Goal: Information Seeking & Learning: Understand process/instructions

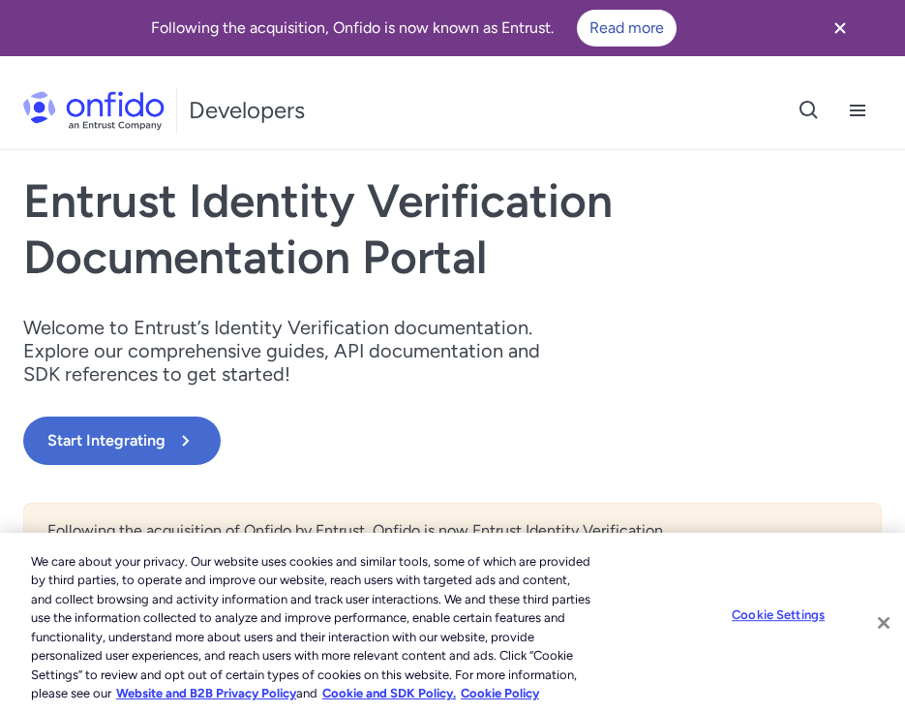
click at [882, 627] on button "Close" at bounding box center [884, 622] width 43 height 43
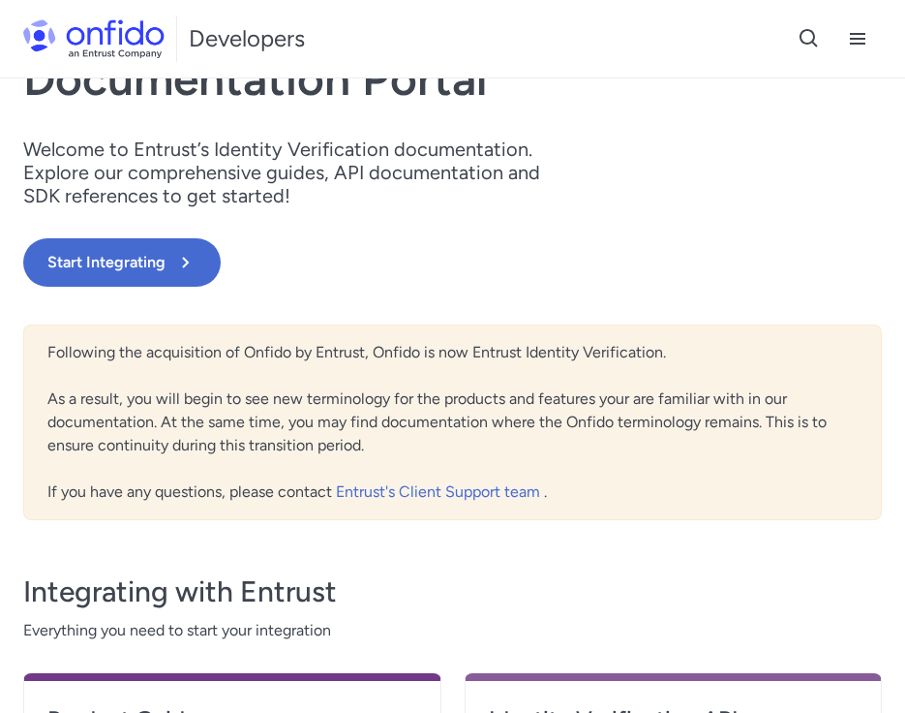
scroll to position [177, 0]
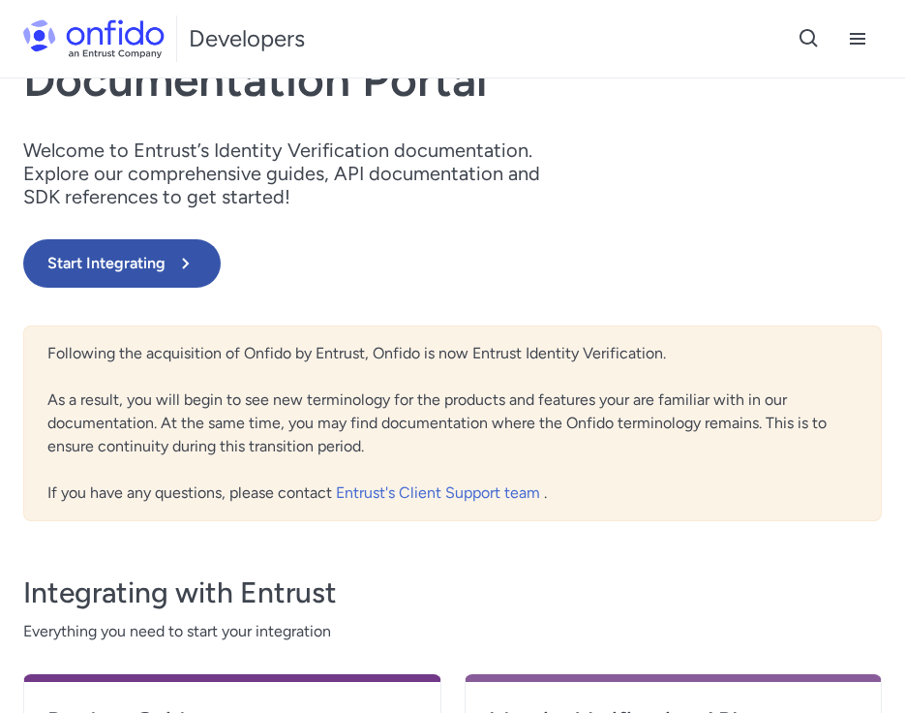
click at [151, 288] on button "Start Integrating" at bounding box center [122, 263] width 198 height 48
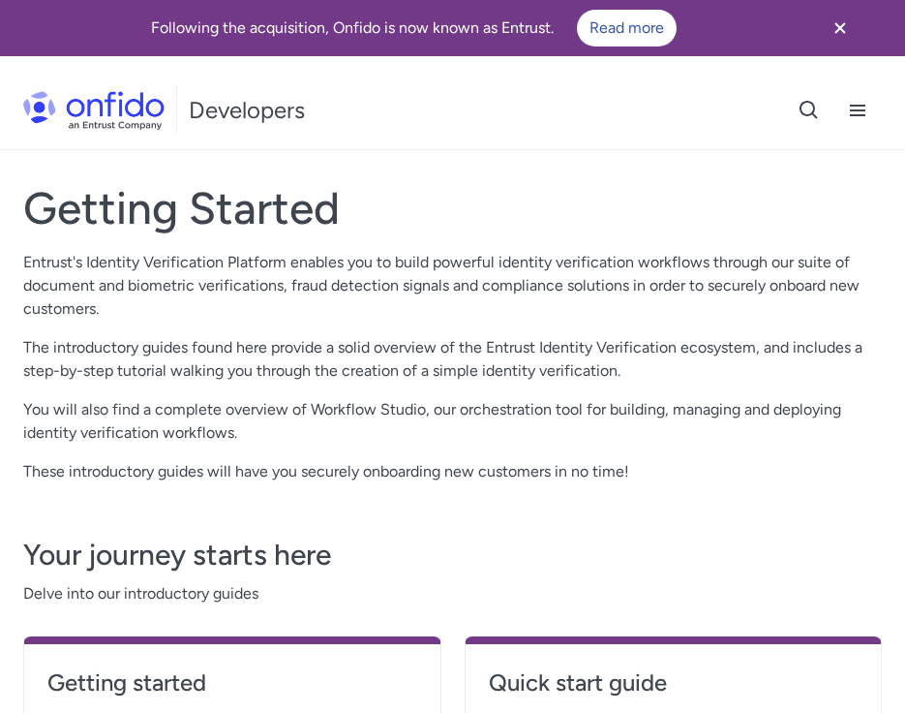
click at [842, 25] on icon "Close banner" at bounding box center [840, 27] width 11 height 11
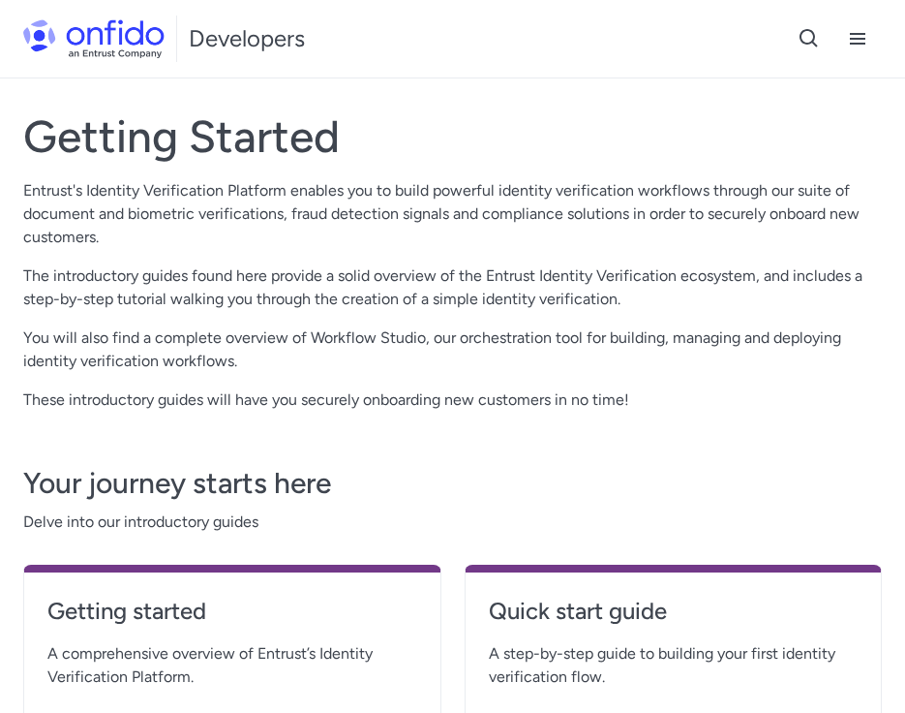
click at [862, 42] on icon "Open navigation menu button" at bounding box center [857, 38] width 23 height 23
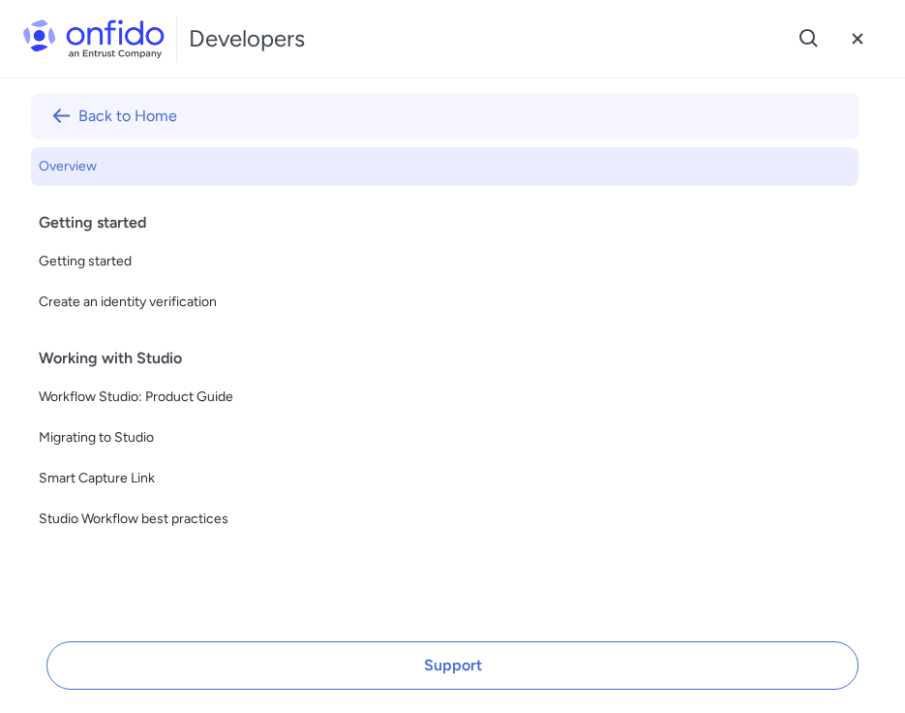
click at [137, 105] on link "Back to Home" at bounding box center [445, 116] width 828 height 46
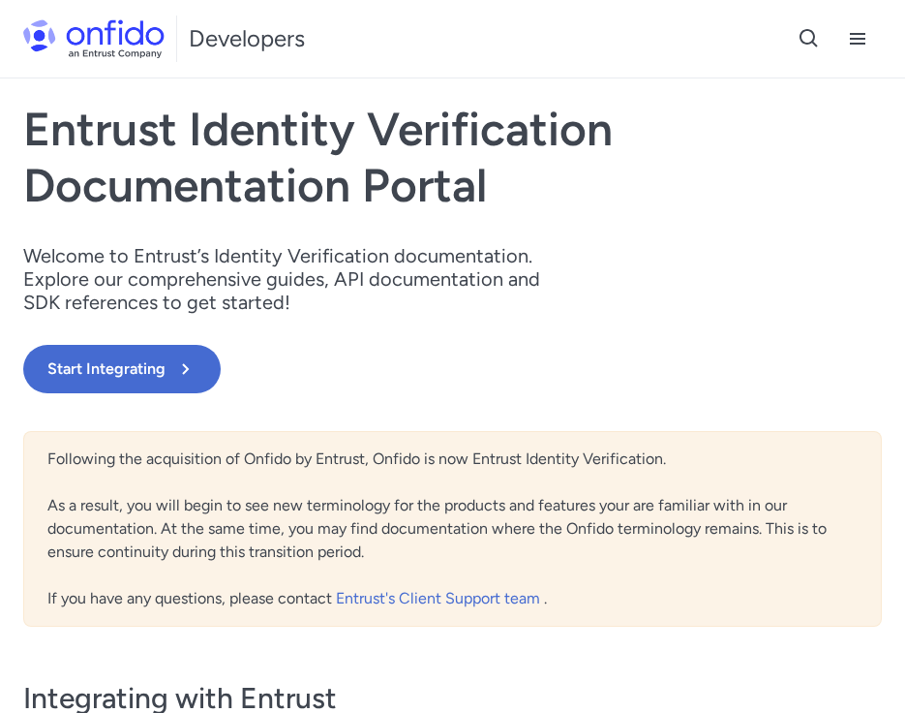
click at [866, 37] on icon "Open navigation menu button" at bounding box center [857, 38] width 23 height 23
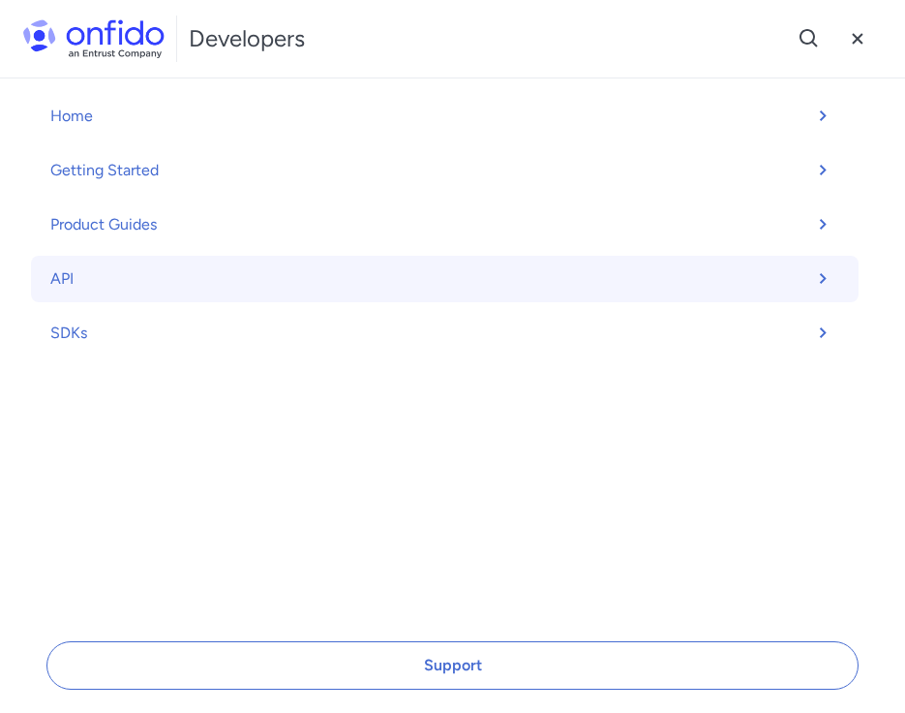
click at [51, 280] on link "API" at bounding box center [445, 279] width 828 height 46
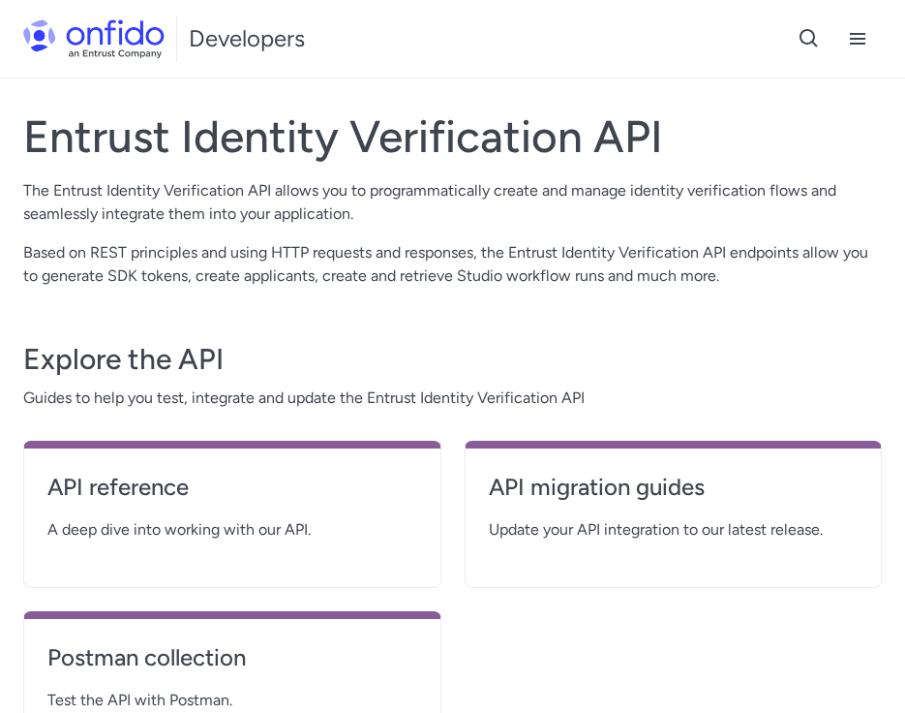
click at [37, 36] on img at bounding box center [93, 38] width 141 height 39
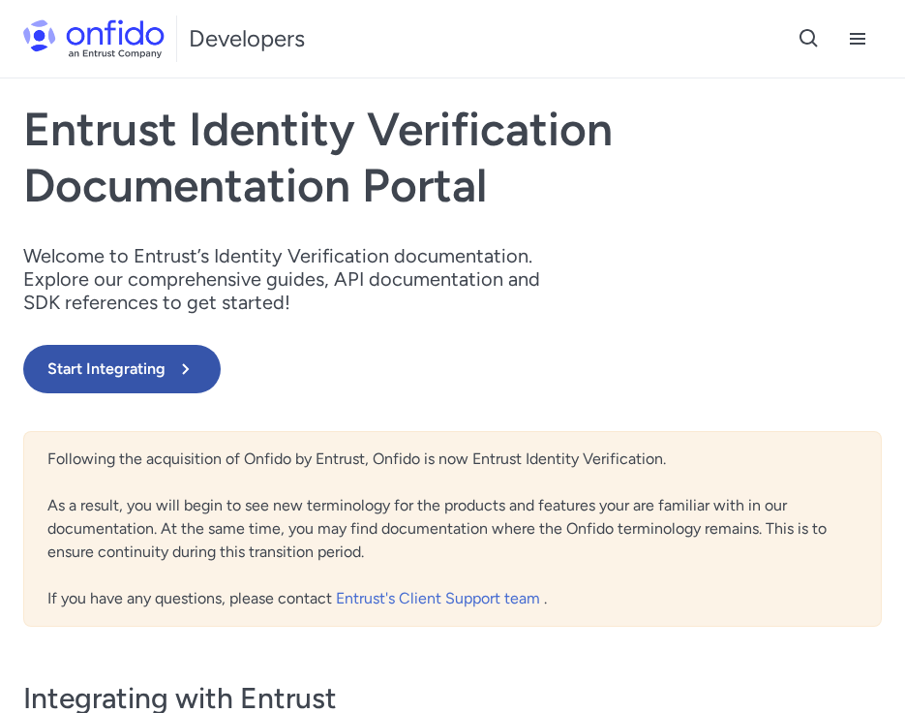
click at [73, 393] on button "Start Integrating" at bounding box center [122, 369] width 198 height 48
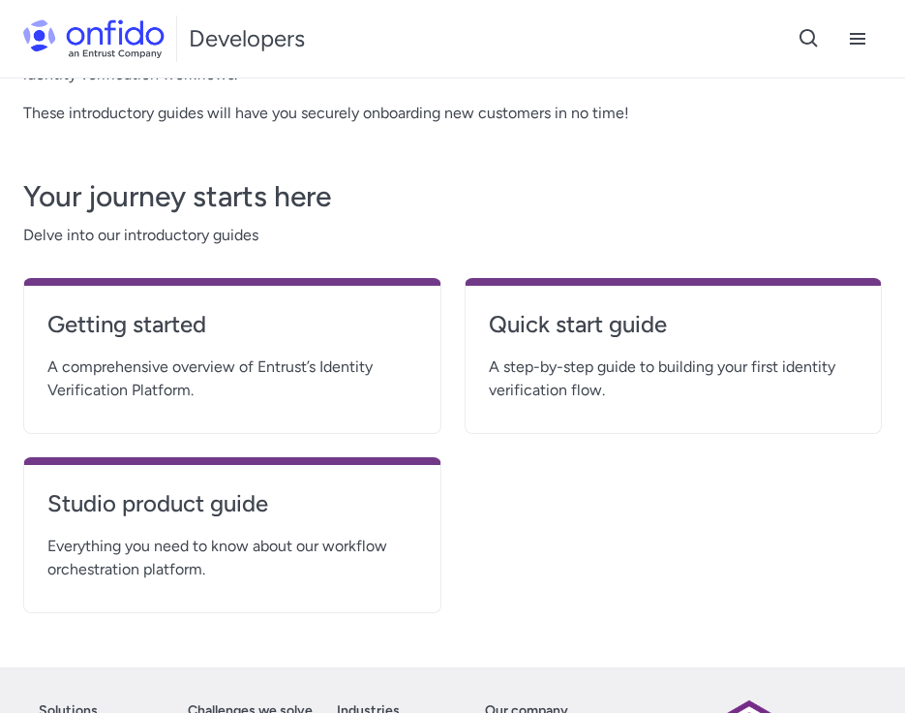
scroll to position [283, 0]
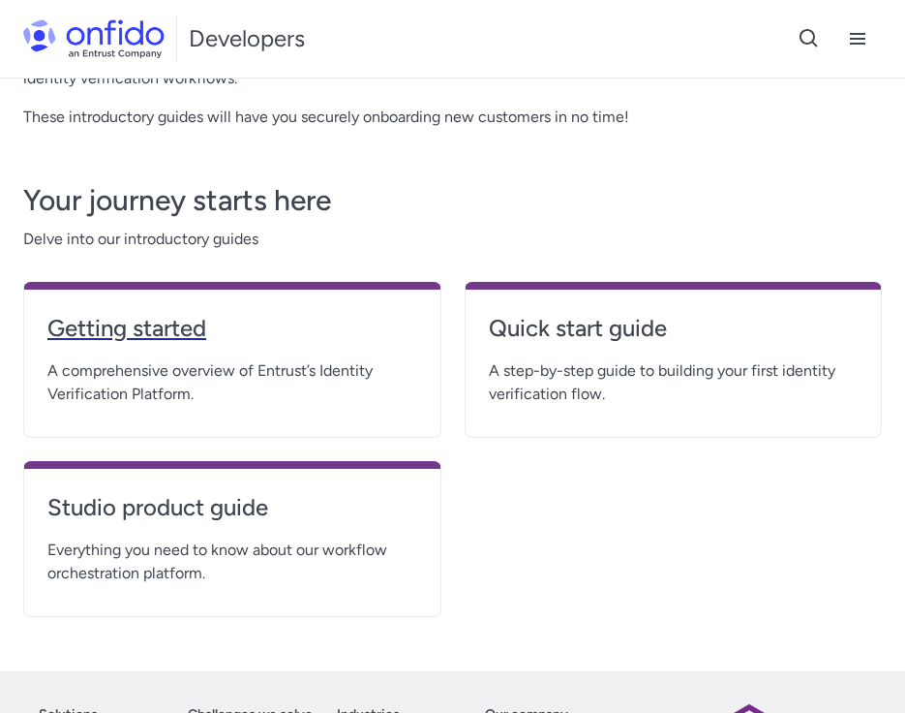
click at [115, 331] on h4 "Getting started" at bounding box center [232, 328] width 370 height 31
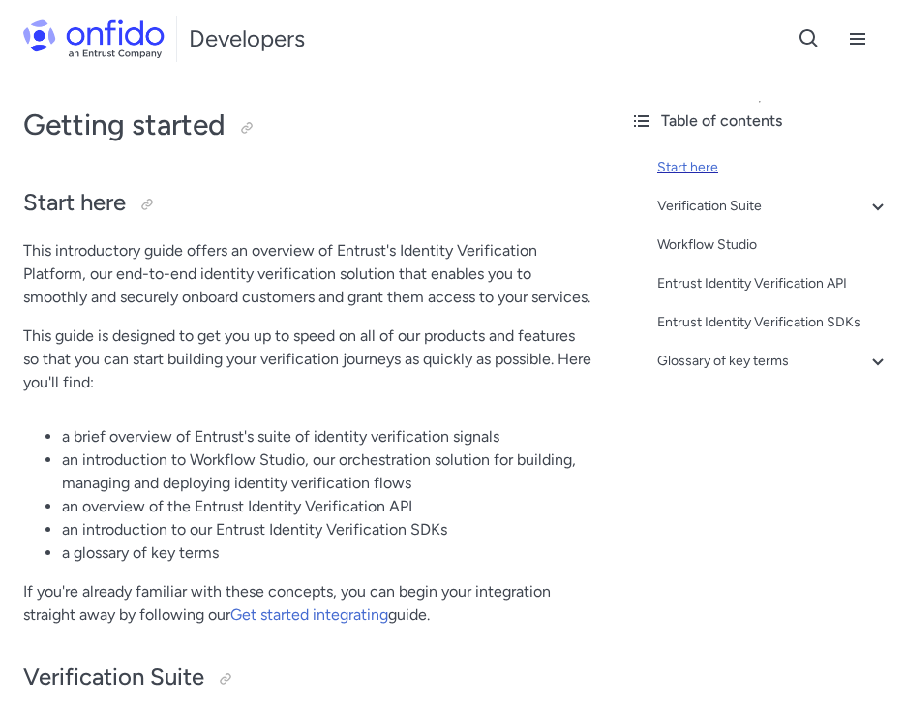
click at [706, 160] on div "Start here" at bounding box center [774, 167] width 232 height 23
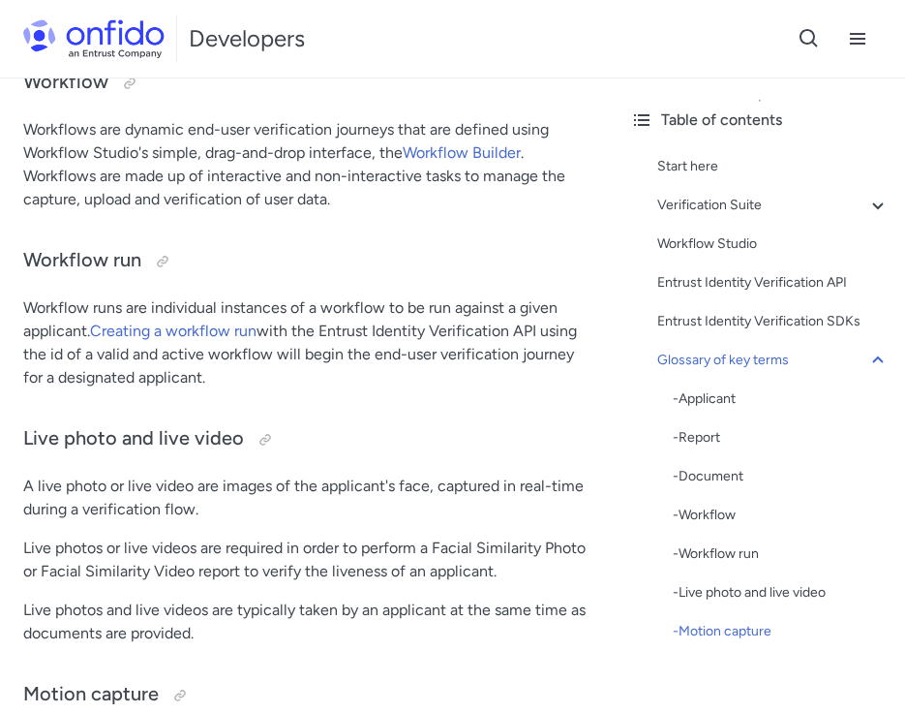
scroll to position [6050, 0]
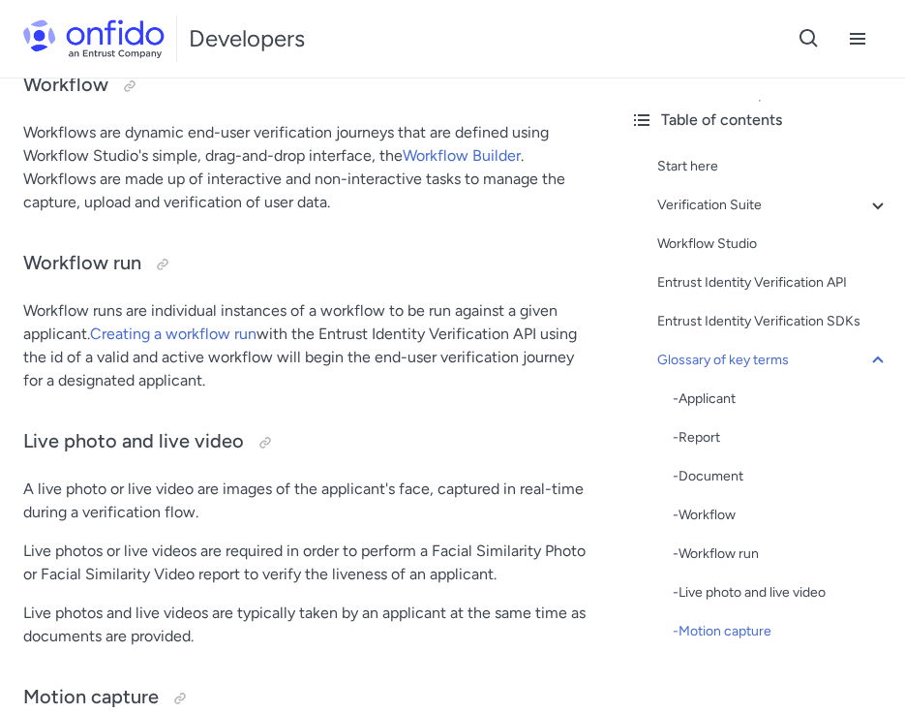
click at [808, 43] on icon "Open search button" at bounding box center [809, 38] width 18 height 18
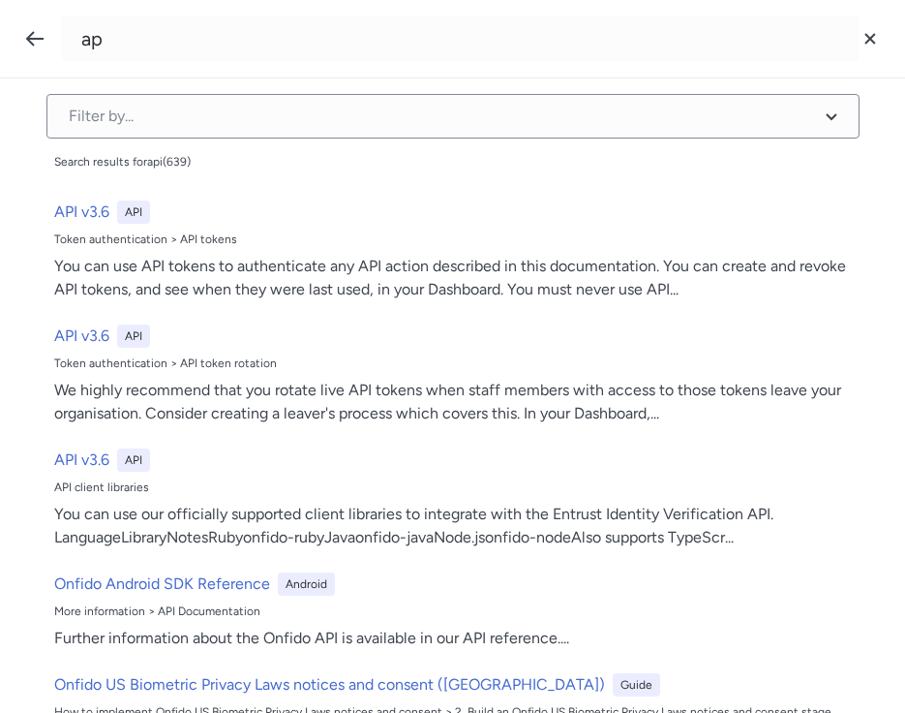
type input "a"
